Goal: Task Accomplishment & Management: Manage account settings

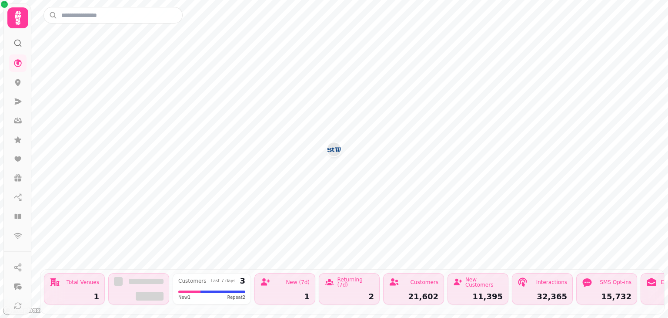
click at [70, 292] on div "1" at bounding box center [75, 296] width 50 height 8
click at [437, 279] on div "Customers" at bounding box center [424, 281] width 28 height 5
click at [24, 67] on body "Total Venues 1 Customers Last 7 days 3 New 1 Repeat 2 New (7d) 1 Returning (7d)…" at bounding box center [334, 159] width 668 height 318
click at [20, 103] on icon at bounding box center [17, 101] width 9 height 9
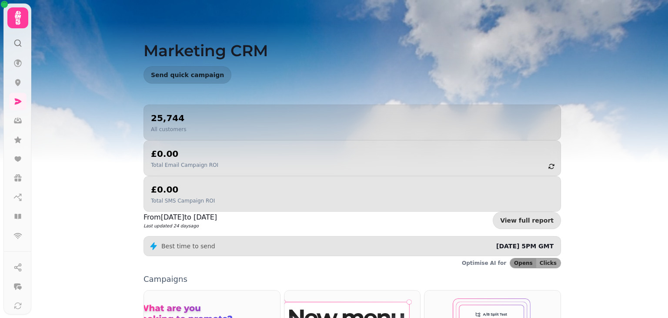
click at [217, 125] on div "25,744 All customers" at bounding box center [352, 122] width 403 height 21
click at [149, 107] on div "25,744 All customers" at bounding box center [353, 122] width 418 height 36
click at [14, 117] on icon at bounding box center [17, 120] width 9 height 9
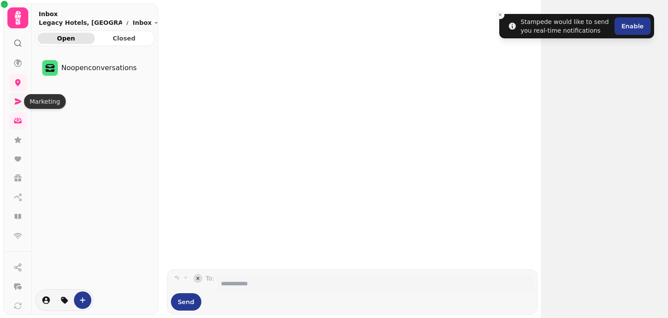
click at [17, 97] on icon at bounding box center [17, 101] width 9 height 9
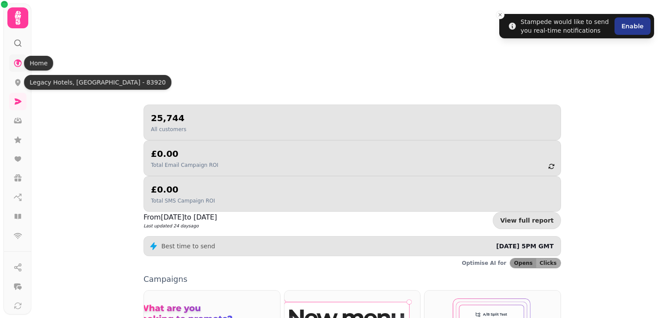
click at [17, 61] on icon at bounding box center [17, 63] width 9 height 9
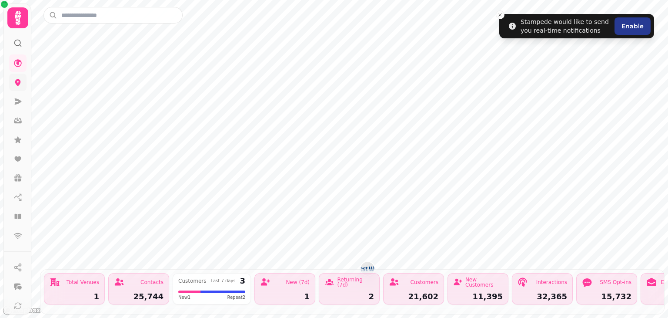
click at [17, 80] on icon at bounding box center [18, 82] width 6 height 7
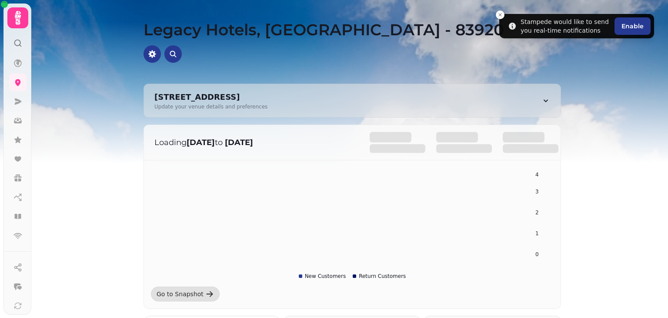
click at [178, 94] on div "[STREET_ADDRESS]" at bounding box center [210, 97] width 113 height 12
select select "**********"
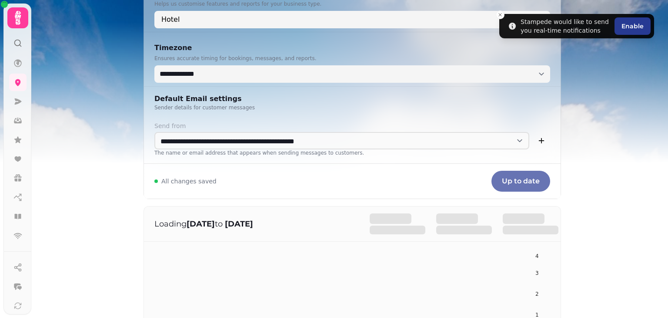
scroll to position [435, 0]
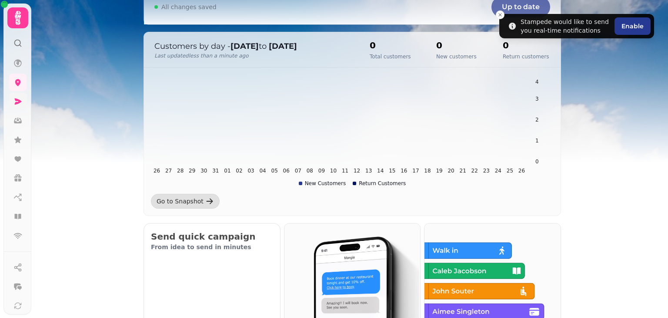
click at [21, 94] on link at bounding box center [17, 101] width 17 height 17
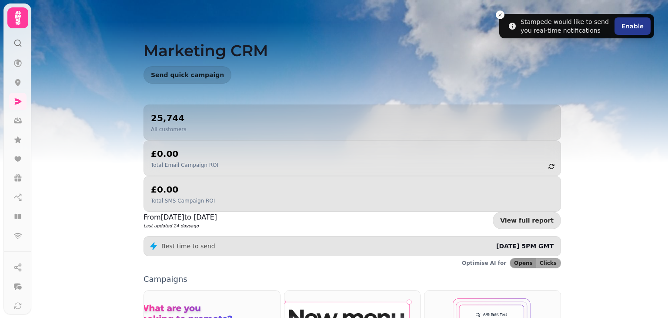
click at [228, 109] on div "25,744 All customers" at bounding box center [353, 122] width 418 height 36
click at [529, 211] on link "View full report" at bounding box center [527, 219] width 68 height 17
